Goal: Find specific page/section: Find specific page/section

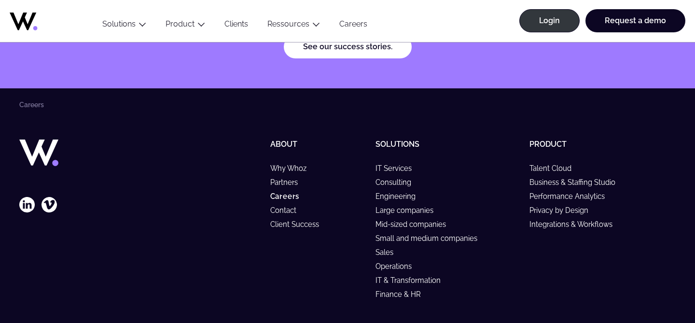
scroll to position [3925, 0]
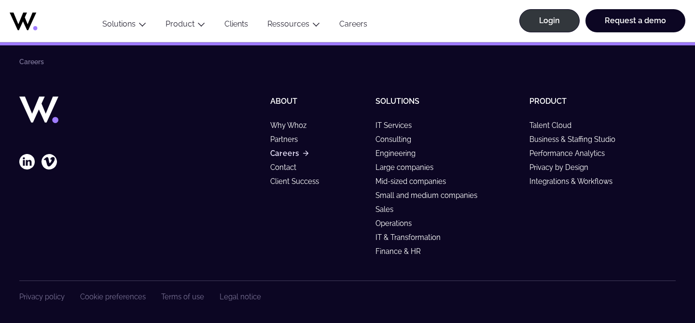
click at [284, 149] on link "Careers" at bounding box center [289, 153] width 38 height 8
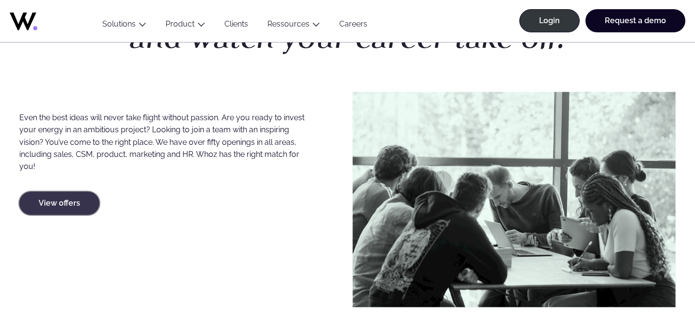
click at [55, 206] on link "View offers" at bounding box center [59, 203] width 80 height 23
